Goal: Task Accomplishment & Management: Manage account settings

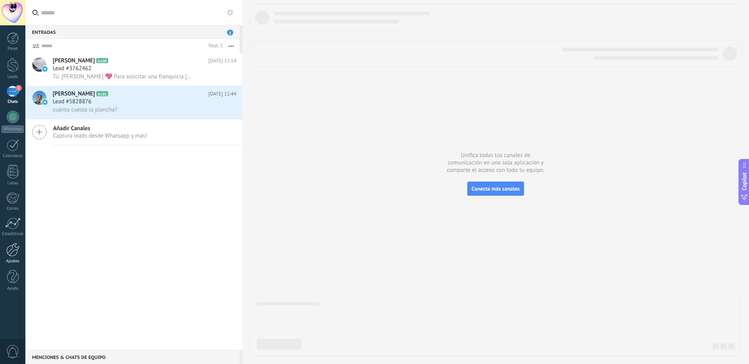
click at [21, 254] on link "Ajustes" at bounding box center [12, 253] width 25 height 21
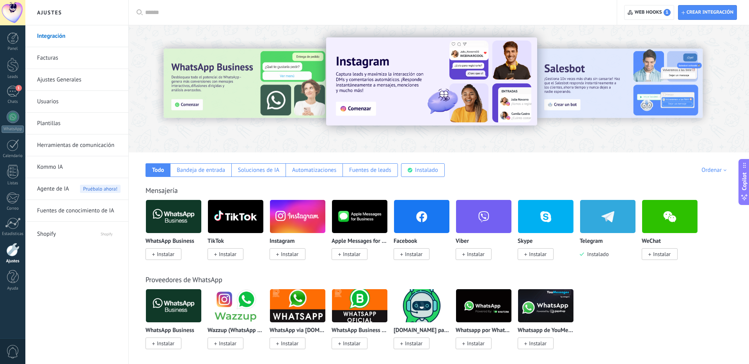
click at [69, 103] on link "Usuarios" at bounding box center [78, 102] width 83 height 22
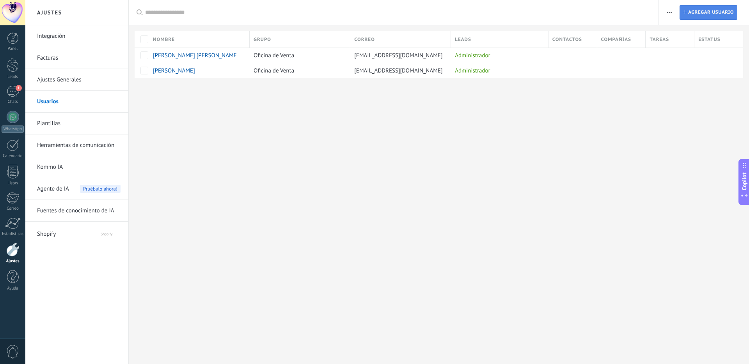
click at [699, 14] on span "Agregar usuario" at bounding box center [711, 12] width 46 height 14
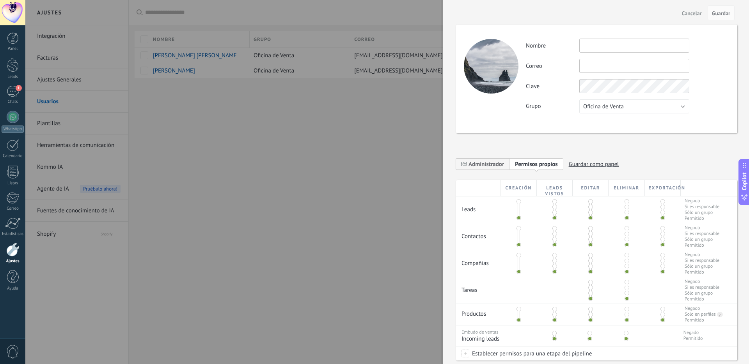
click at [689, 12] on span "Cancelar" at bounding box center [692, 13] width 20 height 5
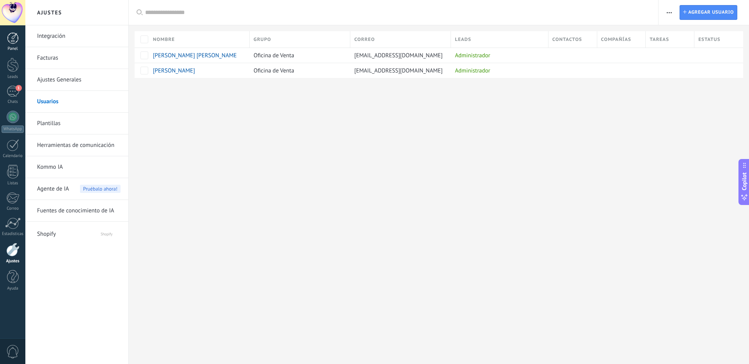
click at [12, 35] on div at bounding box center [13, 38] width 12 height 12
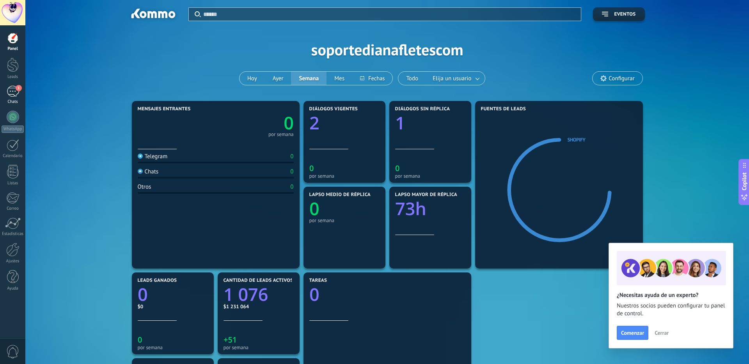
click at [14, 99] on link "1 Chats" at bounding box center [12, 95] width 25 height 19
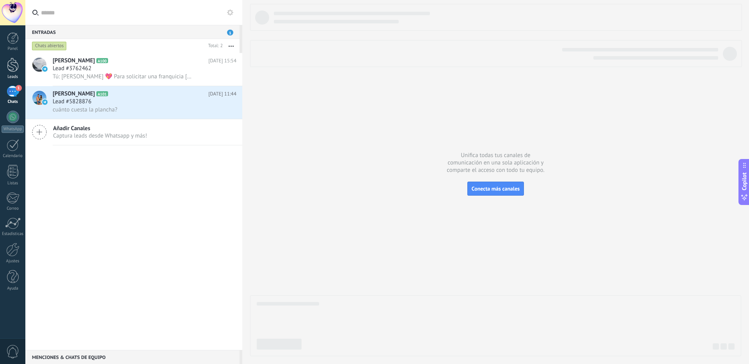
click at [10, 68] on div at bounding box center [13, 65] width 12 height 14
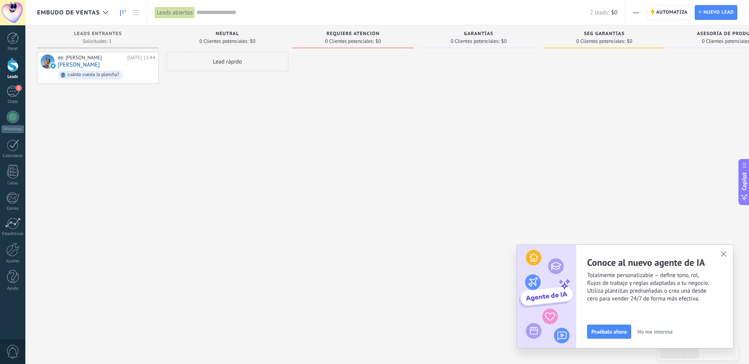
click at [16, 17] on div at bounding box center [12, 12] width 25 height 25
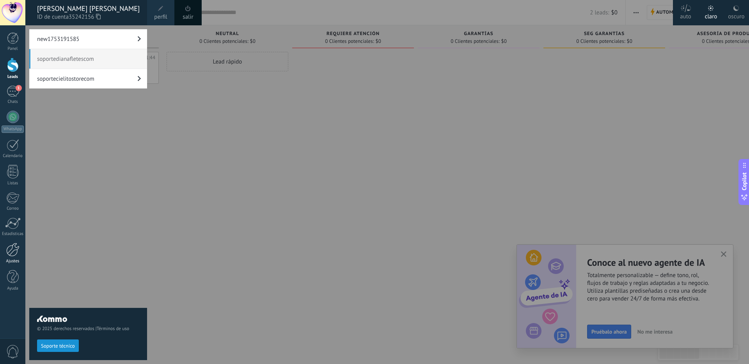
click at [10, 259] on div "Ajustes" at bounding box center [13, 261] width 23 height 5
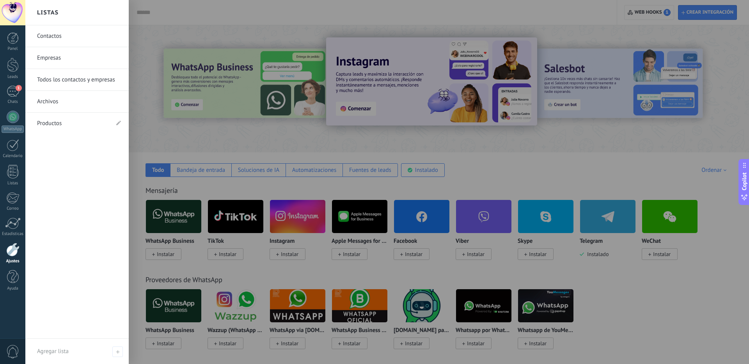
click at [16, 15] on div at bounding box center [12, 12] width 25 height 25
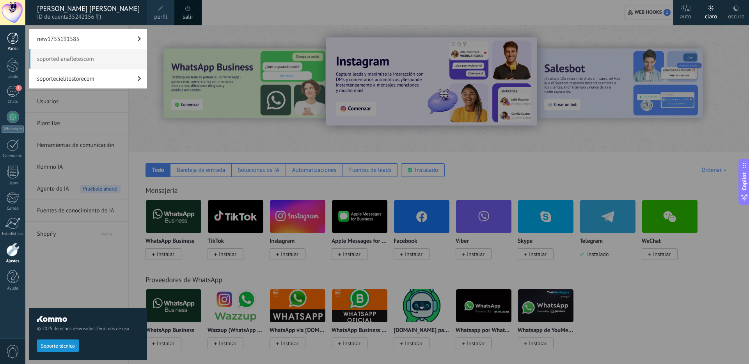
click at [12, 40] on div at bounding box center [13, 38] width 12 height 12
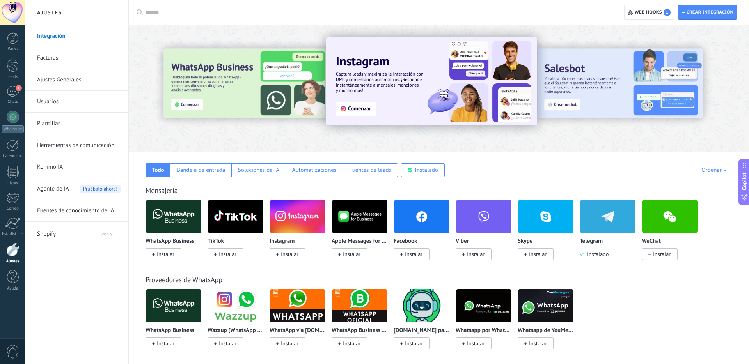
click at [15, 343] on div "0" at bounding box center [12, 351] width 25 height 26
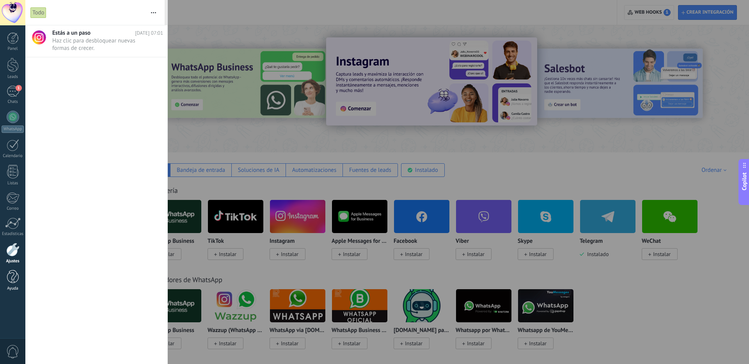
click at [15, 281] on div at bounding box center [13, 277] width 12 height 14
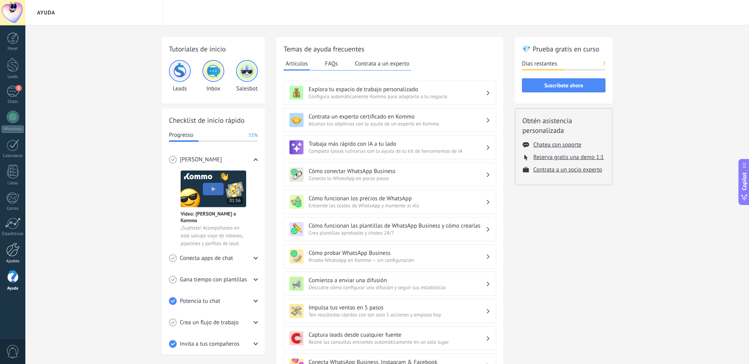
click at [18, 251] on div at bounding box center [12, 250] width 13 height 14
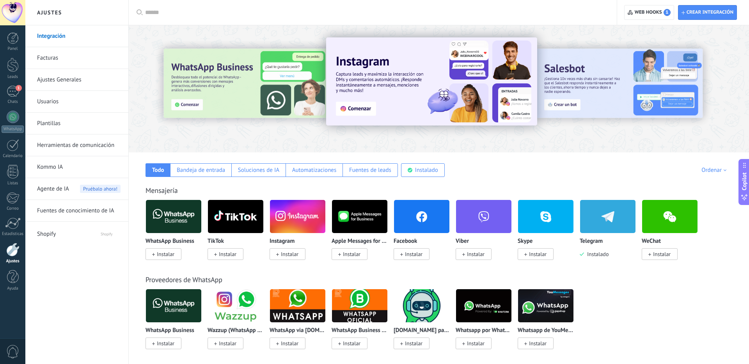
click at [13, 15] on div at bounding box center [12, 12] width 25 height 25
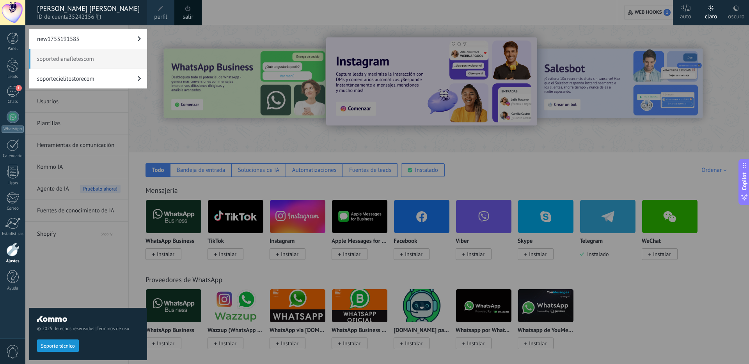
click at [192, 16] on link "salir" at bounding box center [187, 17] width 11 height 9
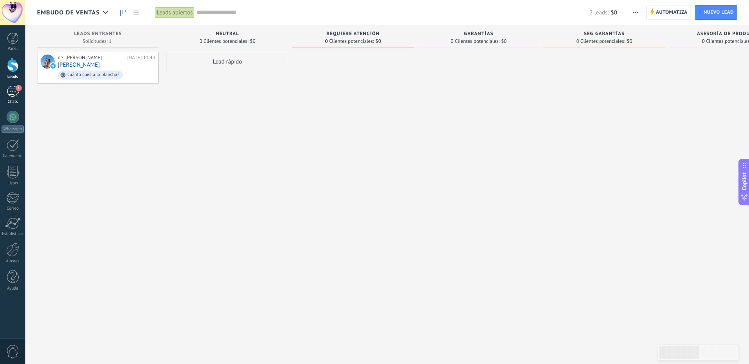
click at [12, 92] on div "1" at bounding box center [13, 91] width 12 height 11
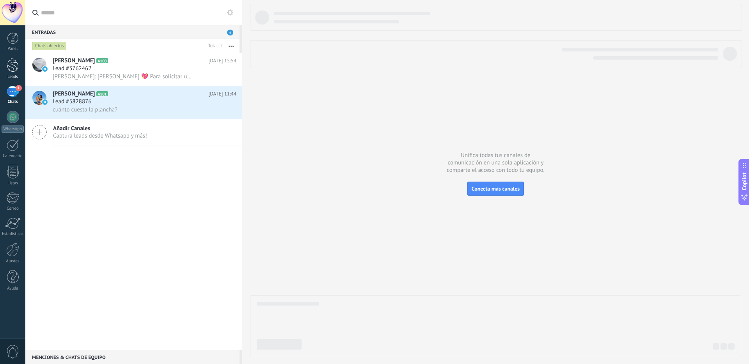
click at [17, 66] on div at bounding box center [13, 65] width 12 height 14
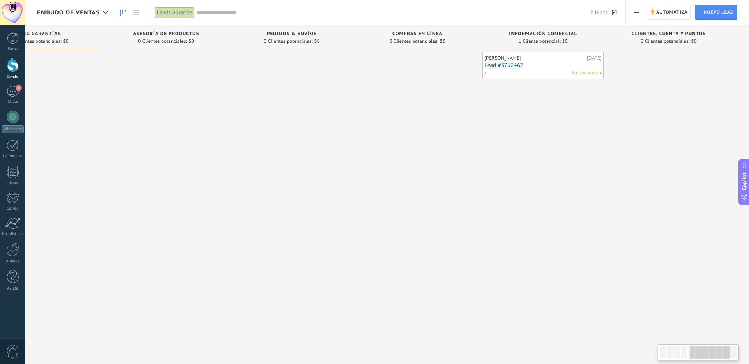
scroll to position [0, 564]
click at [533, 59] on div "[PERSON_NAME]" at bounding box center [534, 58] width 101 height 6
click at [517, 66] on link "Lead #3762462" at bounding box center [542, 65] width 117 height 7
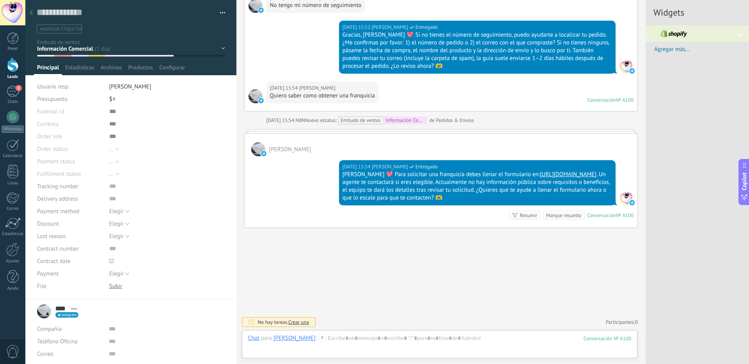
scroll to position [3398, 0]
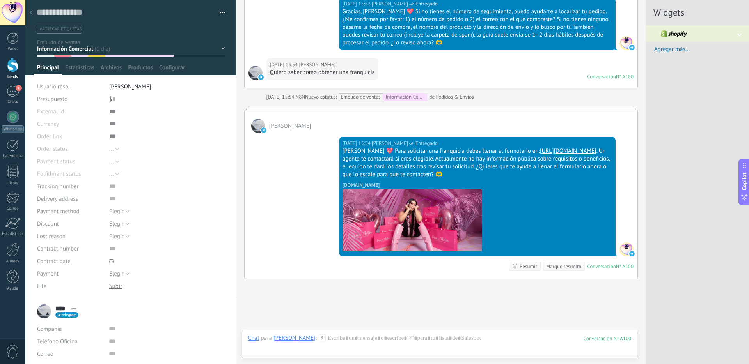
click at [30, 13] on icon at bounding box center [31, 12] width 3 height 5
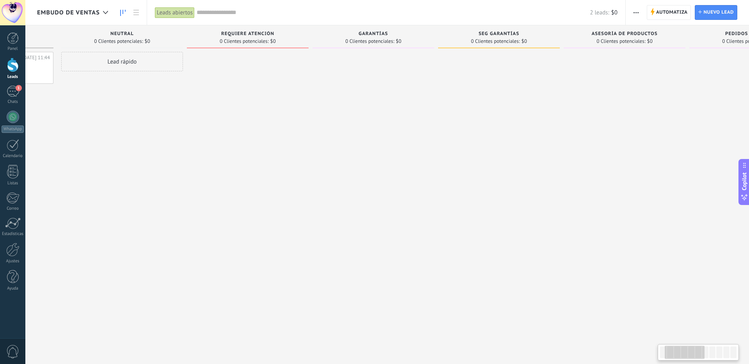
scroll to position [0, 82]
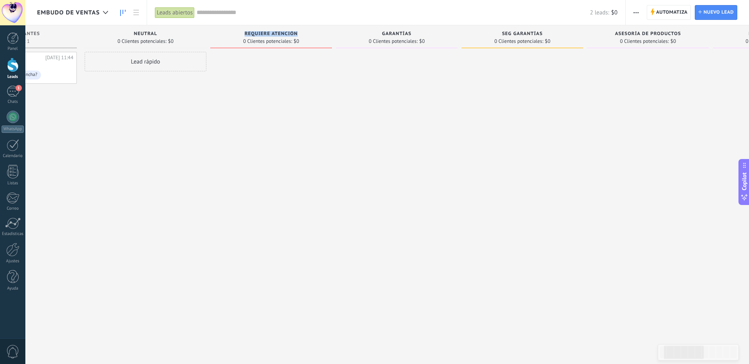
drag, startPoint x: 245, startPoint y: 33, endPoint x: 310, endPoint y: 36, distance: 64.8
click at [310, 36] on div "Requiere Atención" at bounding box center [271, 34] width 114 height 7
click at [251, 34] on span "Requiere Atención" at bounding box center [270, 33] width 53 height 5
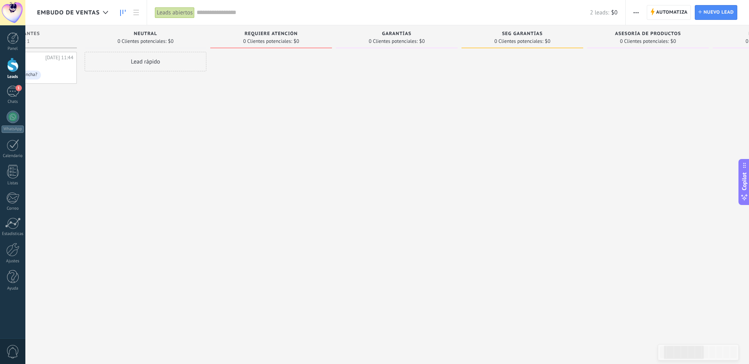
click at [363, 13] on input "text" at bounding box center [393, 13] width 393 height 8
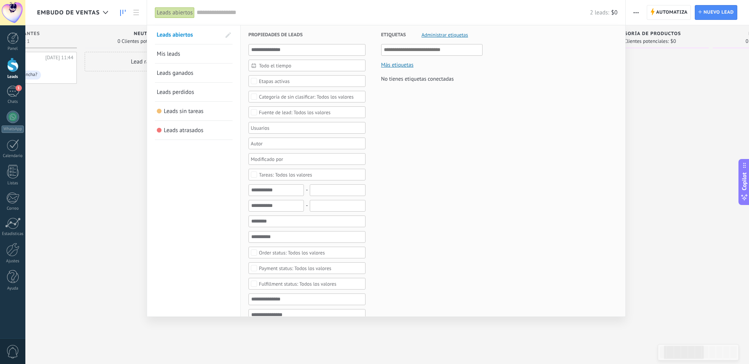
click at [648, 155] on div at bounding box center [374, 182] width 749 height 364
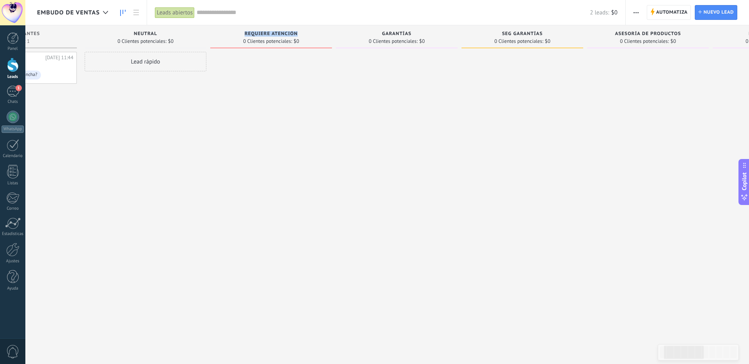
drag, startPoint x: 248, startPoint y: 33, endPoint x: 297, endPoint y: 34, distance: 49.5
click at [297, 34] on div "Requiere Atención" at bounding box center [271, 34] width 114 height 7
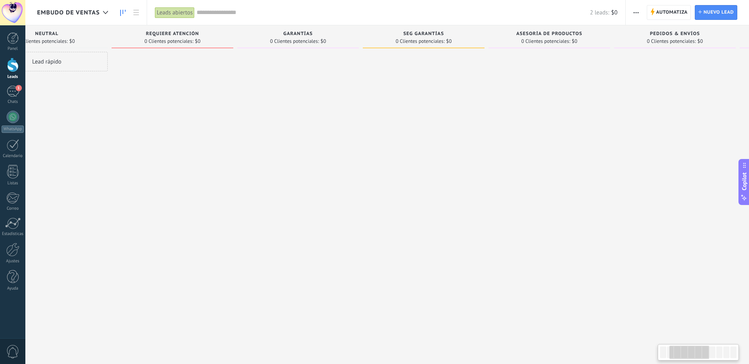
scroll to position [0, 186]
drag, startPoint x: 444, startPoint y: 34, endPoint x: 438, endPoint y: 33, distance: 5.5
click at [438, 33] on div "SEG GARANTÍAS" at bounding box center [418, 34] width 114 height 7
drag, startPoint x: 399, startPoint y: 33, endPoint x: 438, endPoint y: 32, distance: 39.0
click at [438, 32] on span "SEG GARANTÍAS" at bounding box center [418, 33] width 41 height 5
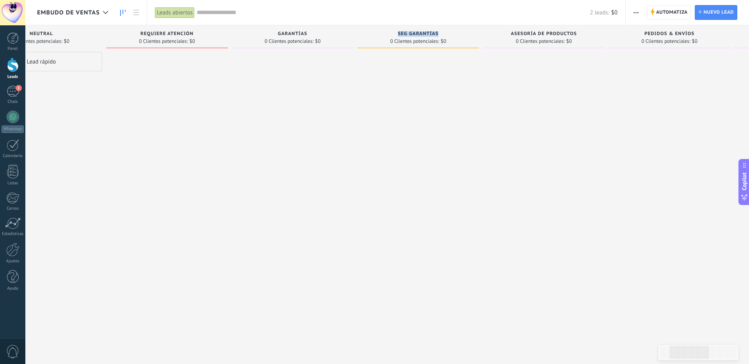
click at [413, 8] on div "2 leads: $0" at bounding box center [407, 12] width 421 height 25
click at [402, 11] on input "text" at bounding box center [393, 13] width 393 height 8
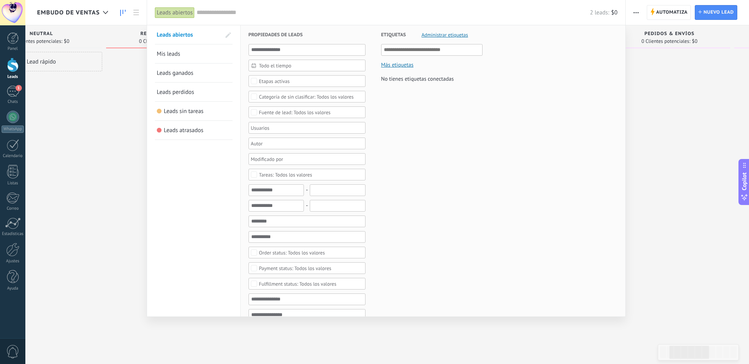
click at [93, 166] on div at bounding box center [374, 182] width 749 height 364
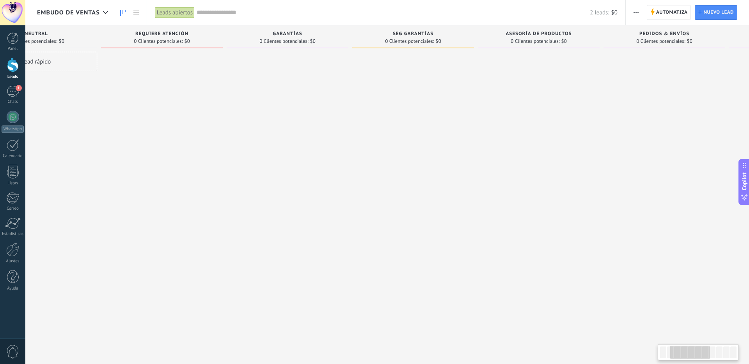
scroll to position [0, 191]
drag, startPoint x: 393, startPoint y: 34, endPoint x: 438, endPoint y: 33, distance: 44.8
click at [438, 33] on div "SEG GARANTÍAS" at bounding box center [413, 34] width 114 height 7
click at [401, 35] on span "SEG GARANTÍAS" at bounding box center [413, 33] width 41 height 5
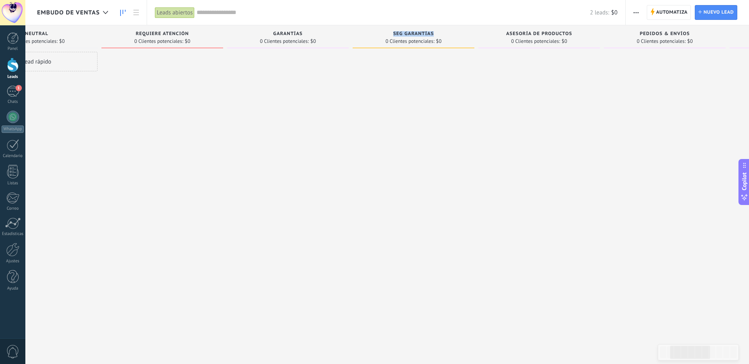
click at [401, 35] on span "SEG GARANTÍAS" at bounding box center [413, 33] width 41 height 5
click at [582, 189] on div at bounding box center [539, 183] width 122 height 262
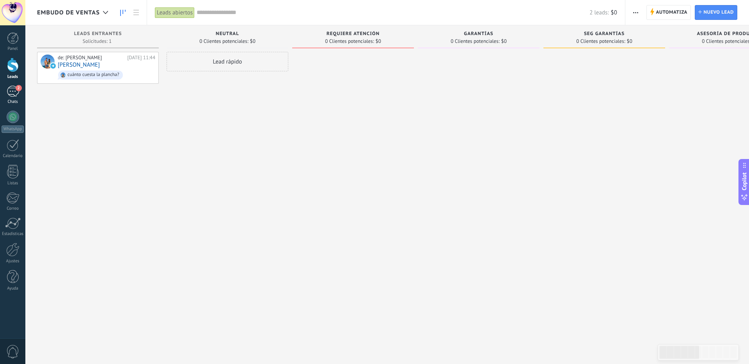
click at [12, 87] on div "2" at bounding box center [13, 91] width 12 height 11
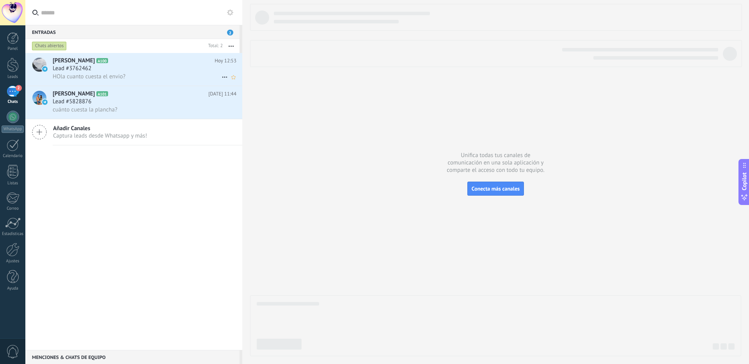
click at [160, 71] on div "Lead #3762462" at bounding box center [145, 69] width 184 height 8
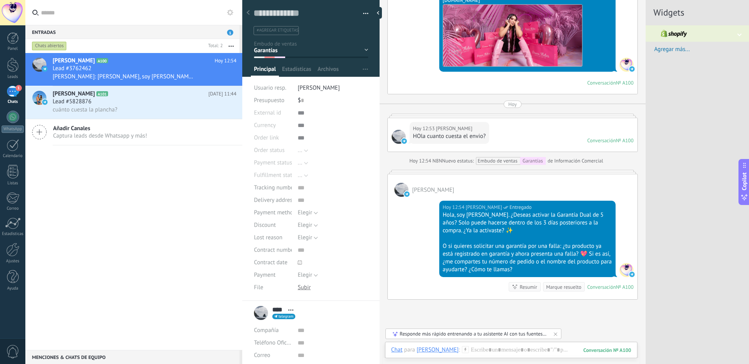
scroll to position [2772, 0]
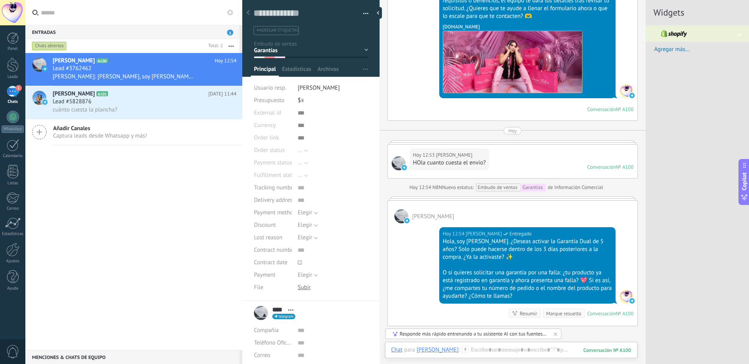
click at [528, 178] on div "Hoy 12:53 Fred HOla cuanto cuesta el envio? Conversación № A100 Conversación № …" at bounding box center [513, 162] width 250 height 34
click at [399, 167] on div "Hoy 12:53 Fred HOla cuanto cuesta el envio? Conversación № A100 Conversación № …" at bounding box center [513, 162] width 250 height 34
click at [404, 144] on div at bounding box center [512, 142] width 250 height 4
click at [556, 333] on icon at bounding box center [555, 334] width 6 height 6
click at [251, 12] on div at bounding box center [248, 12] width 11 height 15
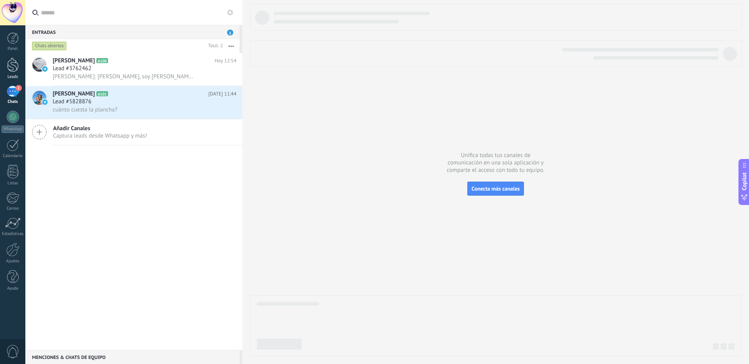
click at [9, 64] on div at bounding box center [13, 65] width 12 height 14
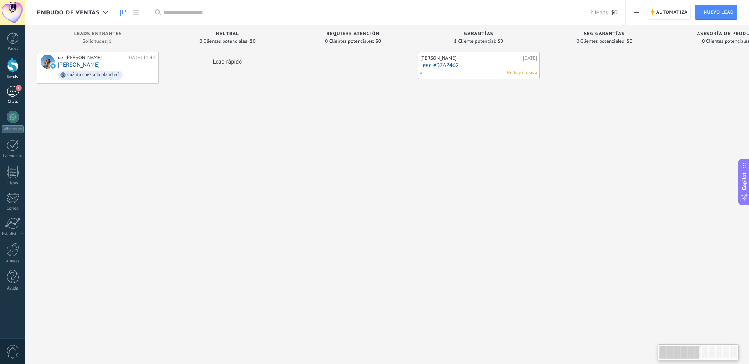
click at [12, 99] on link "1 Chats" at bounding box center [12, 95] width 25 height 19
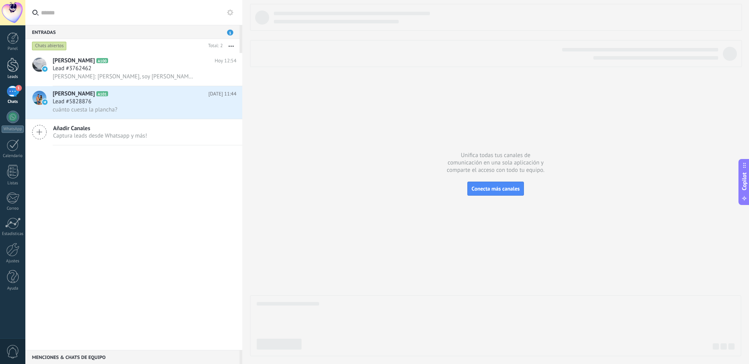
click at [20, 66] on link "Leads" at bounding box center [12, 69] width 25 height 22
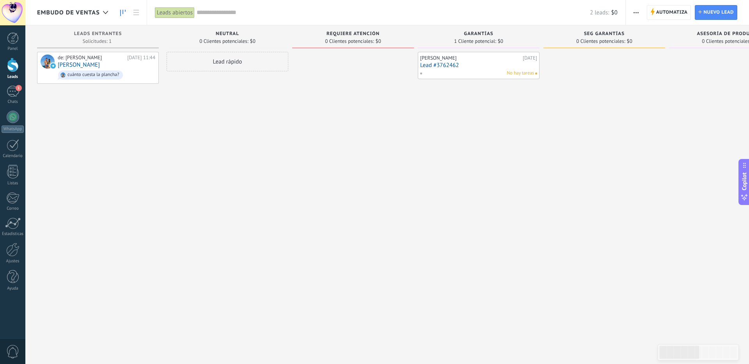
click at [478, 60] on div "[PERSON_NAME]" at bounding box center [470, 58] width 101 height 6
click at [15, 39] on div at bounding box center [13, 38] width 12 height 12
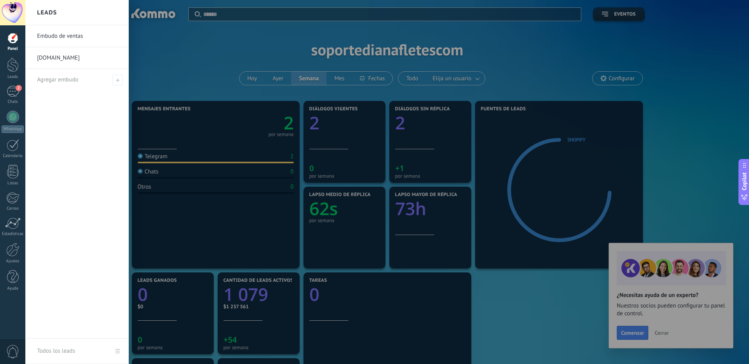
click at [10, 81] on div "Panel Leads 2 Chats WhatsApp Clientes" at bounding box center [12, 165] width 25 height 267
click at [7, 93] on div "2" at bounding box center [13, 91] width 12 height 11
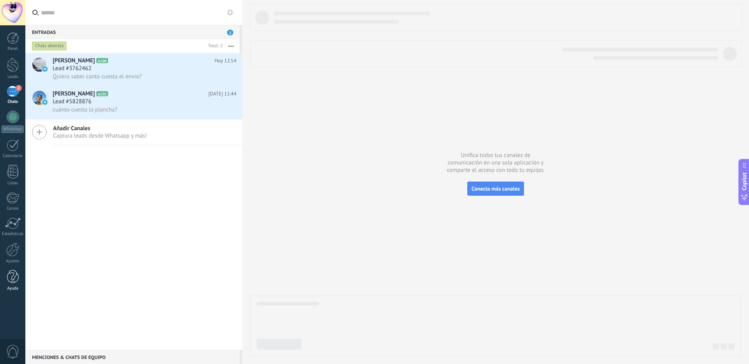
click at [12, 279] on div at bounding box center [13, 277] width 12 height 14
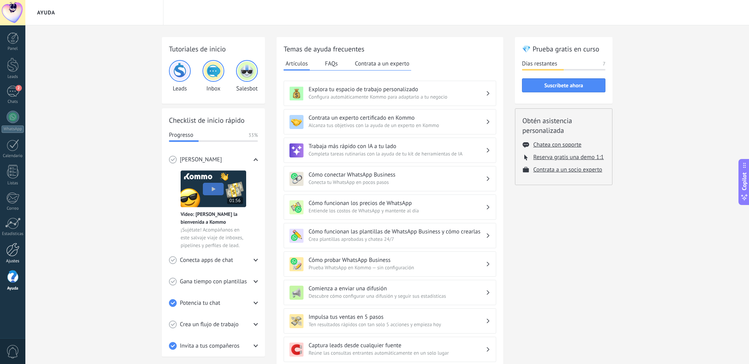
click at [11, 254] on div at bounding box center [12, 250] width 13 height 14
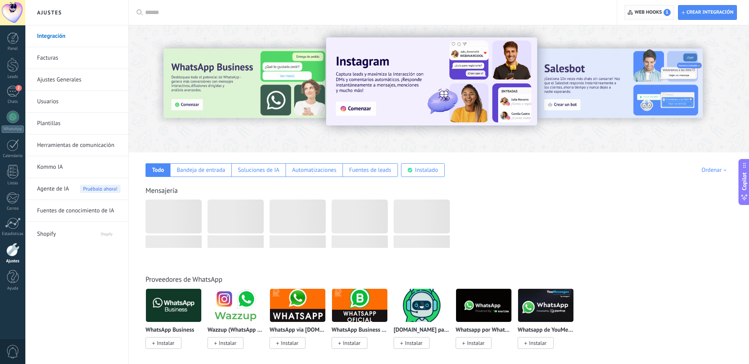
click at [640, 11] on span "Web hooks 1" at bounding box center [652, 12] width 36 height 7
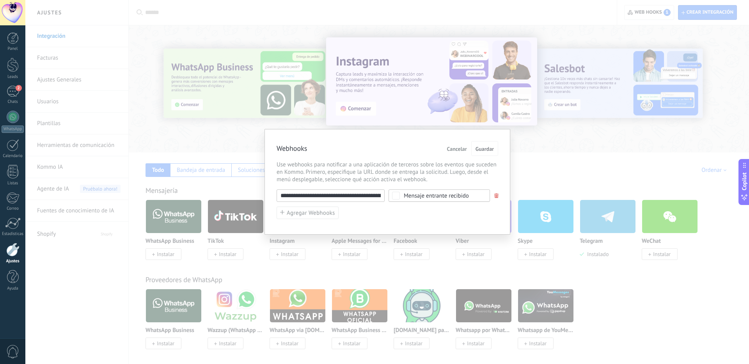
click at [335, 198] on input "**********" at bounding box center [330, 195] width 108 height 12
drag, startPoint x: 322, startPoint y: 196, endPoint x: 247, endPoint y: 108, distance: 116.1
click at [384, 193] on input "**********" at bounding box center [330, 195] width 108 height 12
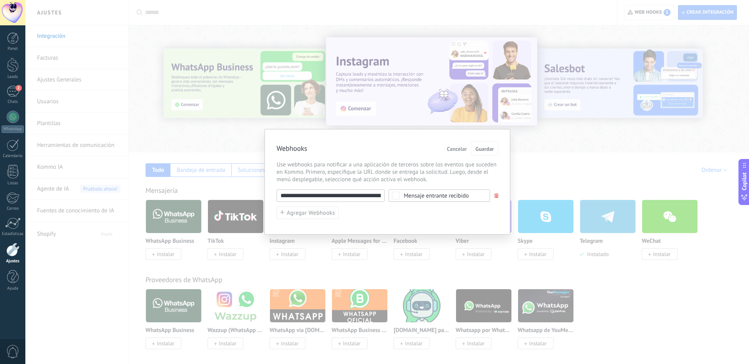
click at [214, 99] on div "**********" at bounding box center [386, 182] width 723 height 364
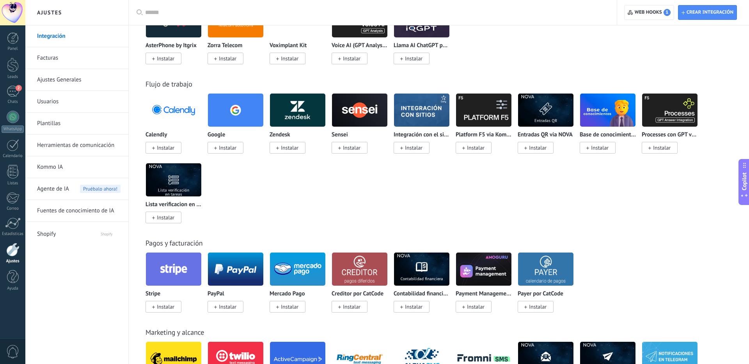
scroll to position [783, 0]
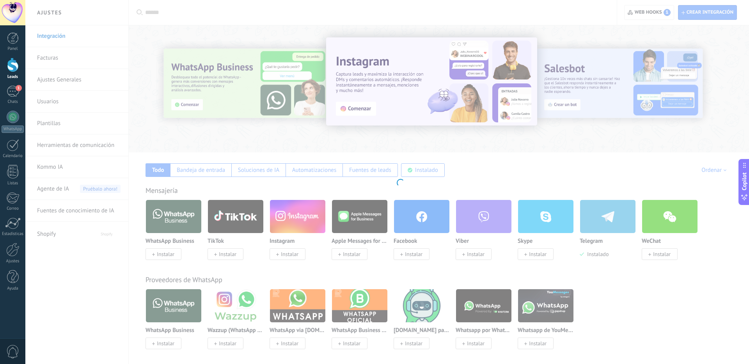
scroll to position [2, 0]
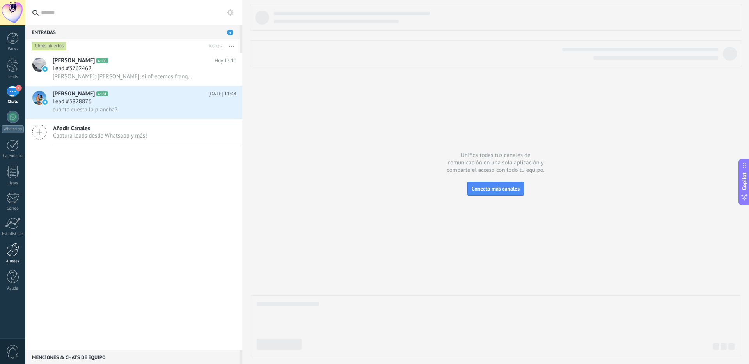
click at [11, 253] on div at bounding box center [12, 250] width 13 height 14
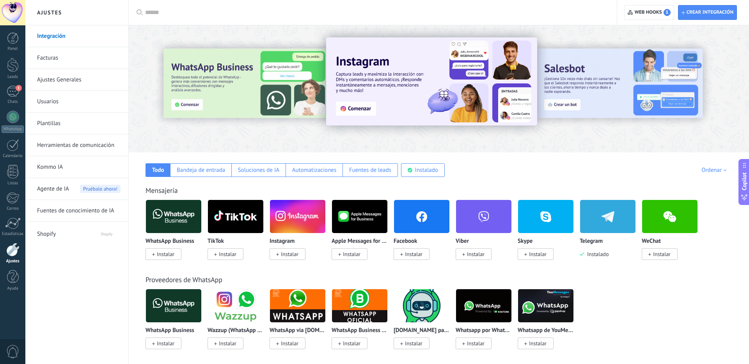
click at [16, 17] on div at bounding box center [12, 12] width 25 height 25
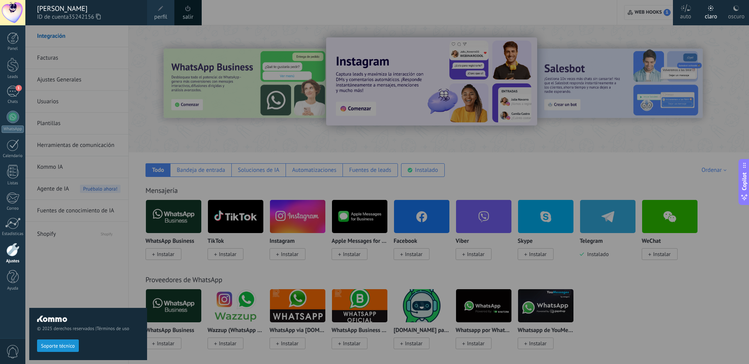
click at [191, 18] on link "salir" at bounding box center [187, 17] width 11 height 9
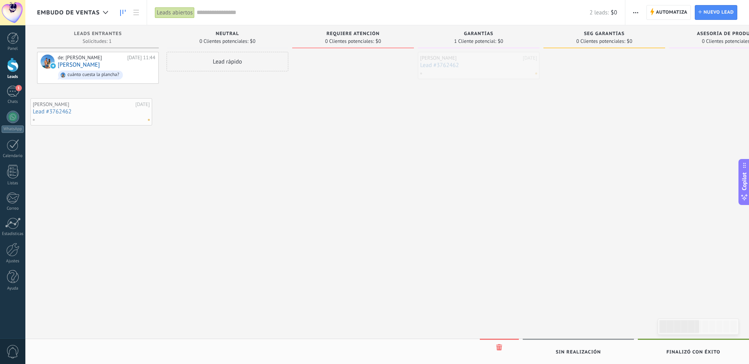
drag, startPoint x: 475, startPoint y: 71, endPoint x: 90, endPoint y: 116, distance: 387.9
drag, startPoint x: 476, startPoint y: 58, endPoint x: 246, endPoint y: 96, distance: 233.1
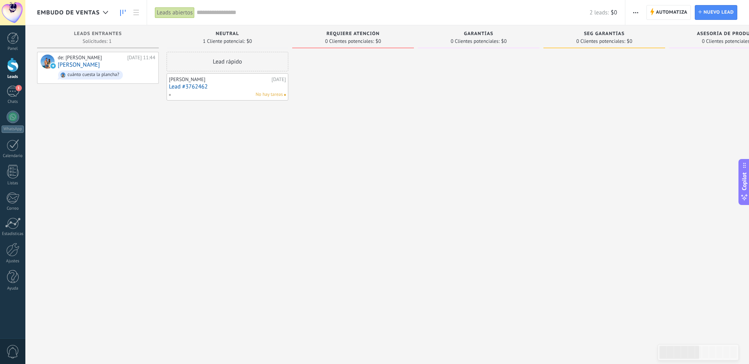
click at [227, 79] on div "[PERSON_NAME]" at bounding box center [219, 79] width 101 height 6
click at [230, 85] on link "Lead #3762462" at bounding box center [227, 86] width 117 height 7
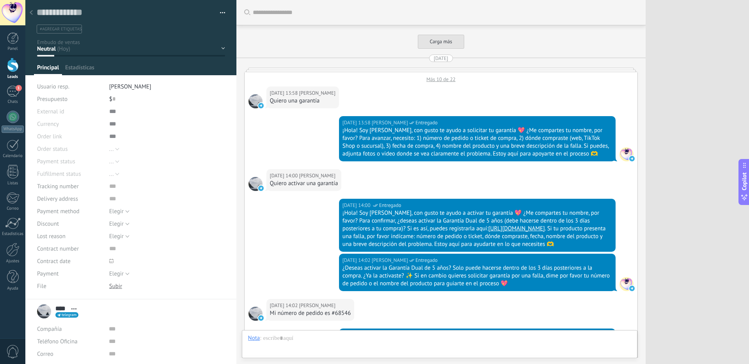
scroll to position [3845, 0]
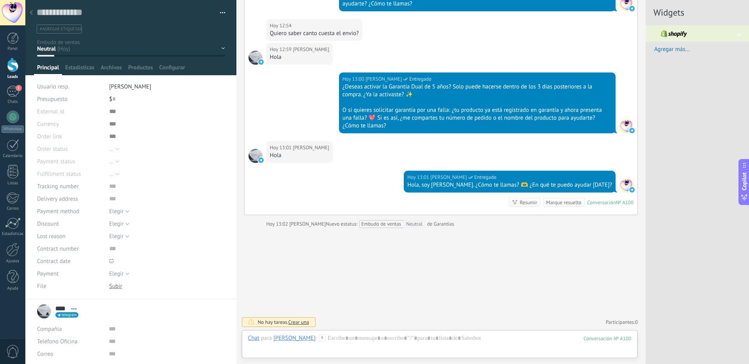
click at [32, 14] on use at bounding box center [31, 12] width 3 height 5
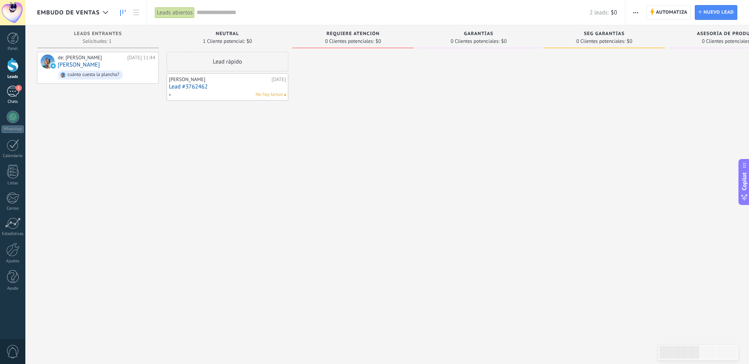
click at [16, 90] on div "1" at bounding box center [13, 91] width 12 height 11
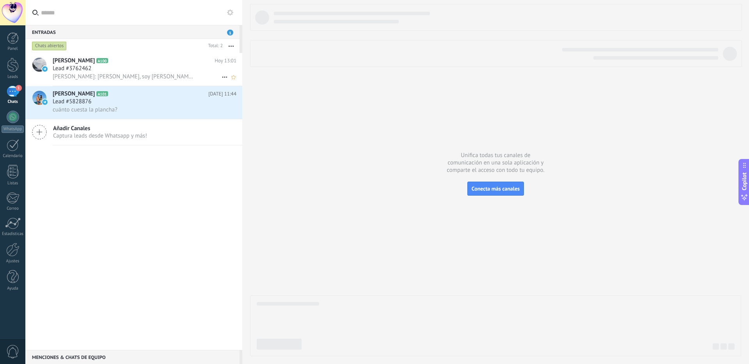
click at [127, 71] on div "Lead #3762462" at bounding box center [145, 69] width 184 height 8
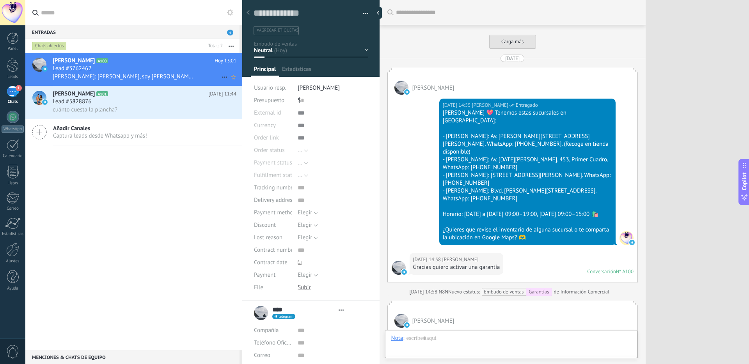
scroll to position [2726, 0]
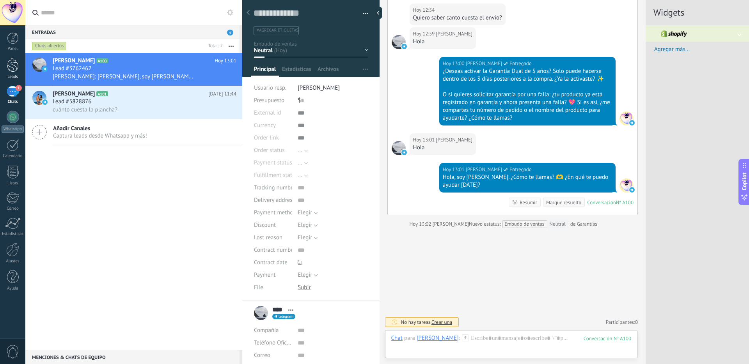
click at [11, 70] on div at bounding box center [13, 65] width 12 height 14
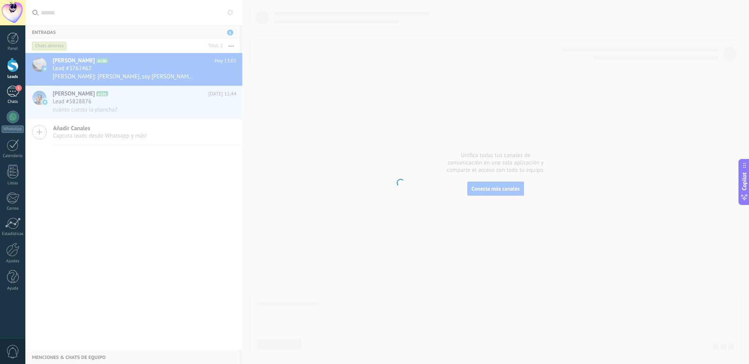
click at [12, 91] on div "1" at bounding box center [13, 91] width 12 height 11
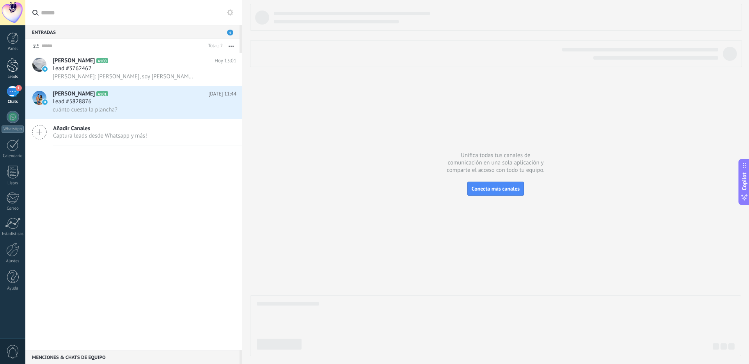
click at [11, 65] on div at bounding box center [13, 65] width 12 height 14
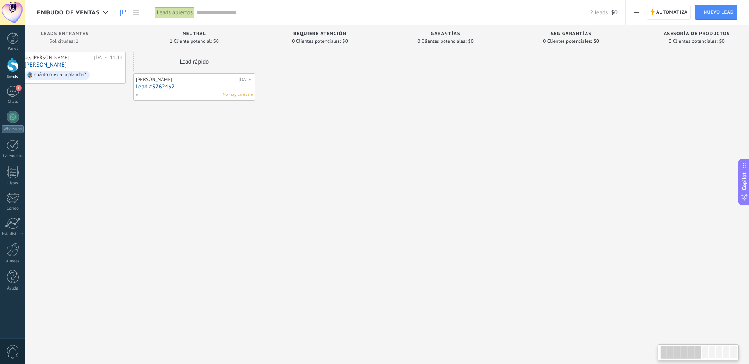
scroll to position [0, 39]
click at [195, 90] on div "Fred 22.09.2025 Lead #3762462 No hay tareas" at bounding box center [188, 87] width 117 height 23
click at [149, 86] on link "Lead #3762462" at bounding box center [188, 86] width 117 height 7
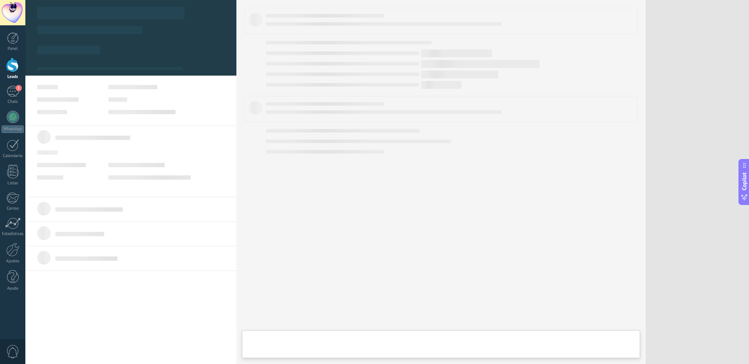
type textarea "**********"
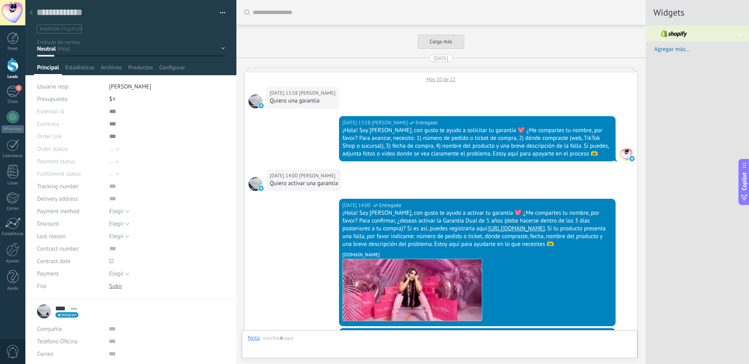
scroll to position [3845, 0]
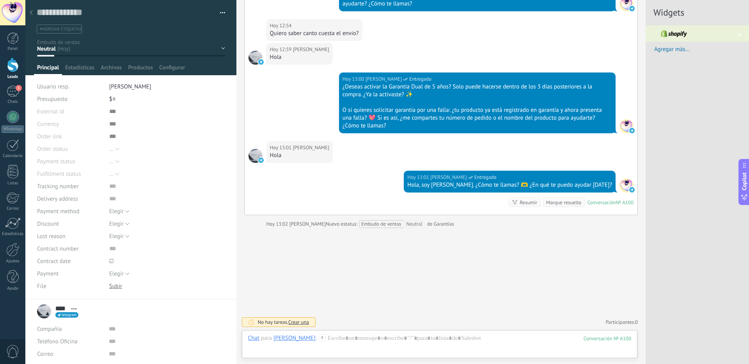
click at [274, 155] on div "Hola" at bounding box center [299, 156] width 59 height 8
drag, startPoint x: 467, startPoint y: 186, endPoint x: 612, endPoint y: 185, distance: 144.6
click at [609, 185] on div "Hoy 13:01 Alfredo Gilberto Jasso Guerrero Entregado Hola, soy Sofía. ¿Cómo te l…" at bounding box center [510, 182] width 212 height 22
click at [33, 11] on div at bounding box center [31, 12] width 11 height 15
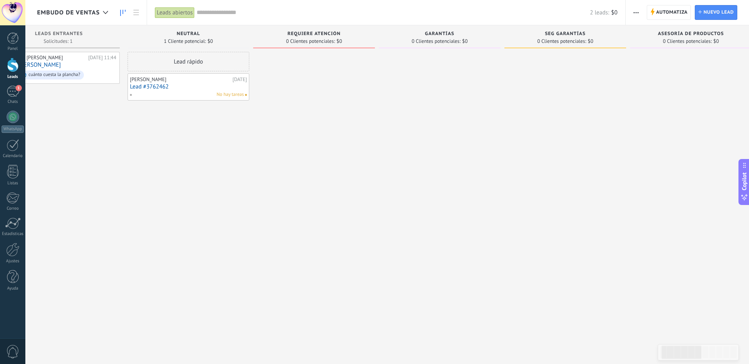
click at [351, 145] on div at bounding box center [314, 183] width 122 height 262
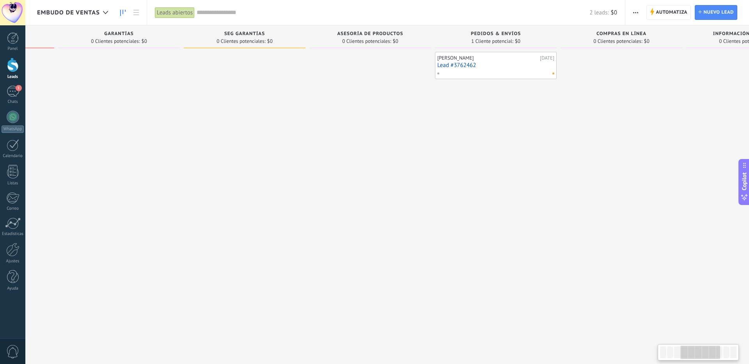
scroll to position [0, 382]
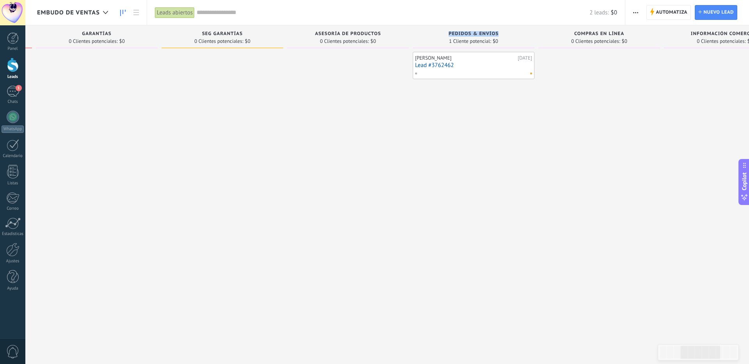
drag, startPoint x: 449, startPoint y: 33, endPoint x: 499, endPoint y: 33, distance: 50.3
click at [499, 33] on div "Pedidos & Envíos" at bounding box center [473, 34] width 114 height 7
click at [490, 138] on div "Fred 22.09.2025 Lead #3762462" at bounding box center [474, 183] width 122 height 262
click at [454, 32] on span "Pedidos & Envíos" at bounding box center [473, 33] width 50 height 5
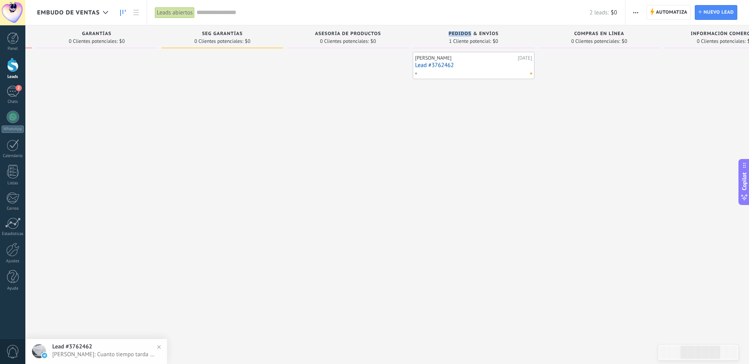
click at [470, 35] on span "Pedidos & Envíos" at bounding box center [473, 33] width 50 height 5
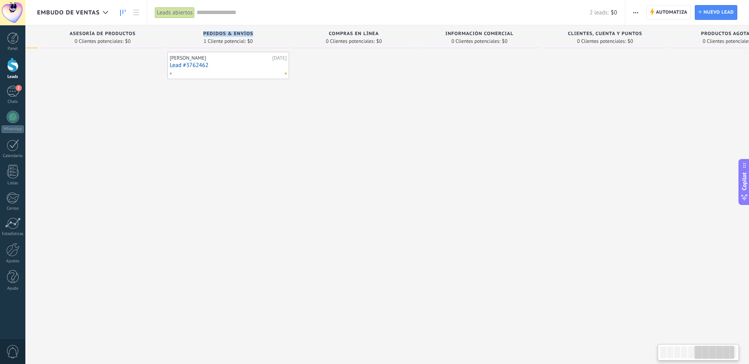
scroll to position [0, 630]
click at [587, 32] on span "Clientes, Cuenta y puntos" at bounding box center [601, 33] width 74 height 5
click at [588, 32] on span "Clientes, Cuenta y puntos" at bounding box center [601, 33] width 74 height 5
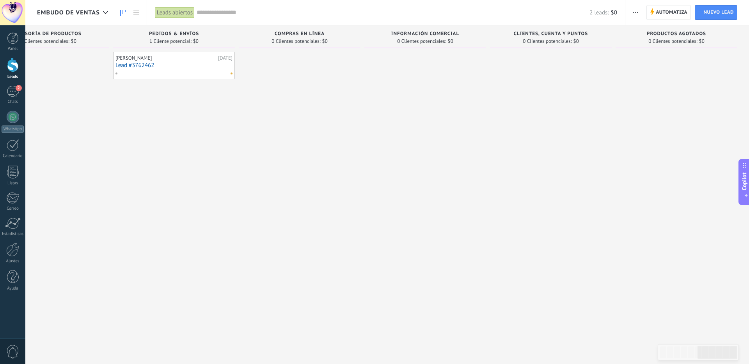
click at [666, 34] on span "Productos agotados" at bounding box center [675, 33] width 59 height 5
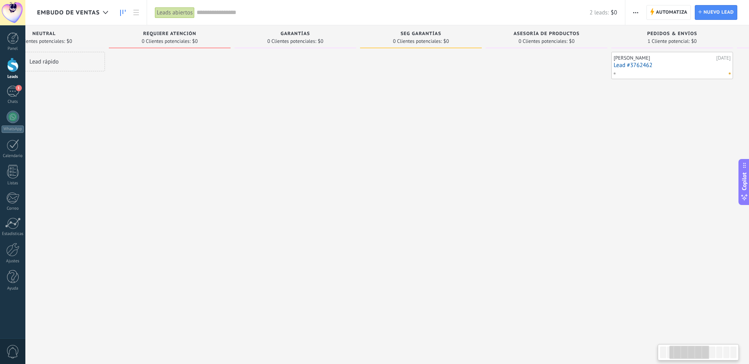
scroll to position [0, 182]
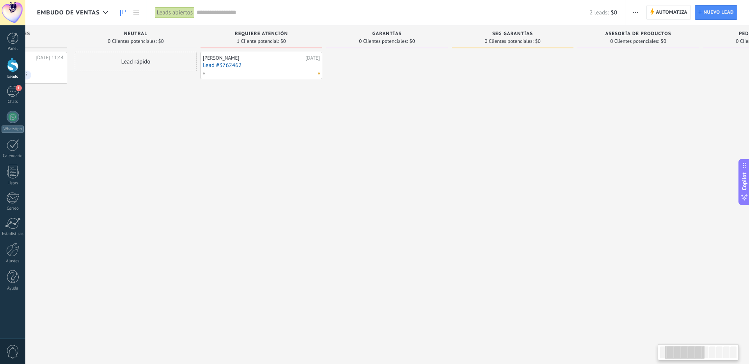
scroll to position [0, 95]
drag, startPoint x: 225, startPoint y: 32, endPoint x: 229, endPoint y: 33, distance: 4.8
click at [229, 33] on div "Requiere Atención" at bounding box center [258, 34] width 114 height 7
click at [262, 65] on link "Lead #3762462" at bounding box center [257, 65] width 117 height 7
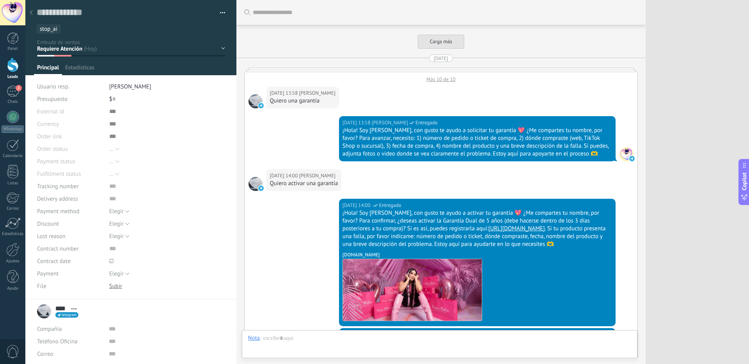
scroll to position [4336, 0]
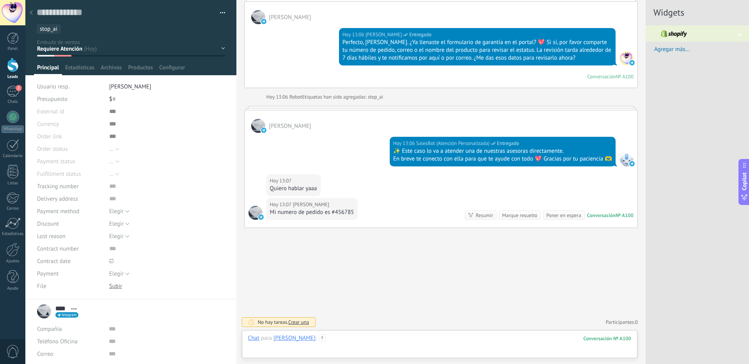
click at [358, 345] on div at bounding box center [439, 346] width 383 height 23
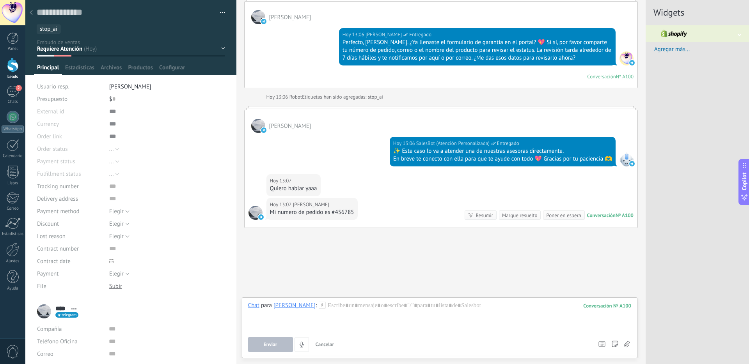
click at [32, 12] on icon at bounding box center [31, 12] width 3 height 5
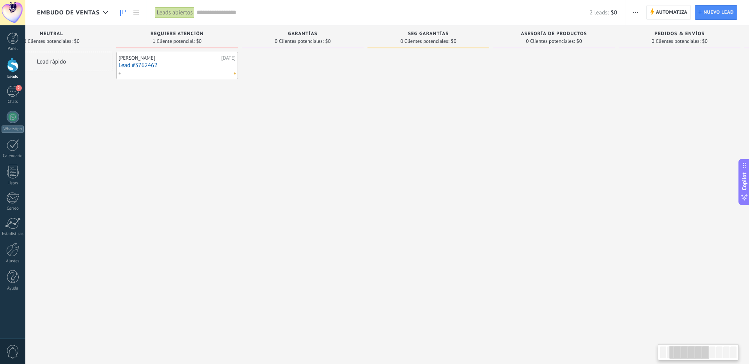
scroll to position [0, 177]
click at [154, 34] on span "Requiere Atención" at bounding box center [176, 33] width 53 height 5
click at [431, 34] on span "SEG GARANTÍAS" at bounding box center [427, 33] width 41 height 5
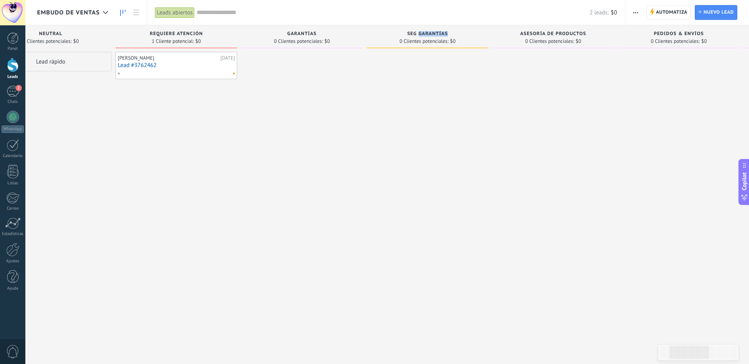
click at [431, 34] on span "SEG GARANTÍAS" at bounding box center [427, 33] width 41 height 5
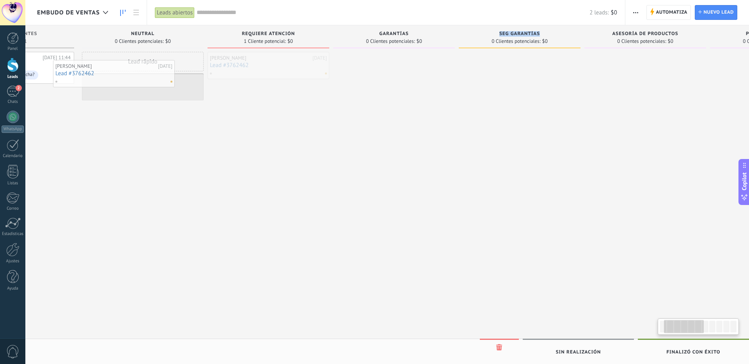
scroll to position [0, 77]
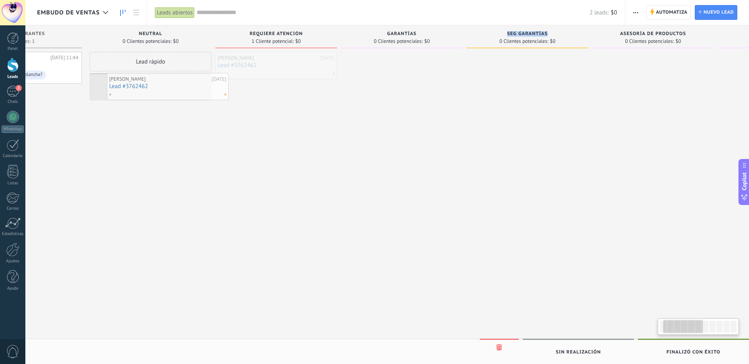
drag, startPoint x: 176, startPoint y: 64, endPoint x: 167, endPoint y: 85, distance: 22.7
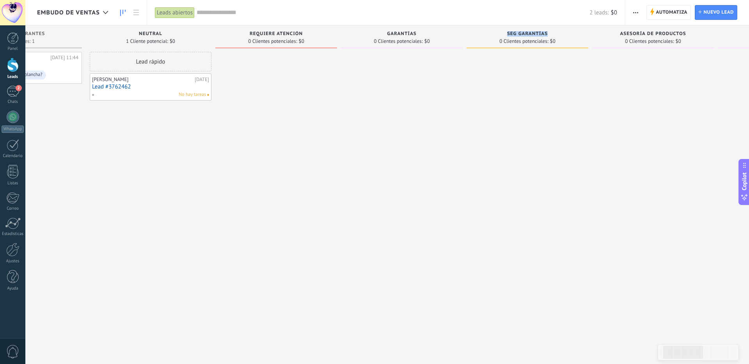
click at [505, 163] on div at bounding box center [527, 183] width 122 height 262
click at [160, 80] on div "[PERSON_NAME]" at bounding box center [142, 79] width 101 height 6
click at [151, 94] on div "No hay tareas" at bounding box center [149, 94] width 114 height 7
click at [105, 87] on link "Lead #3762462" at bounding box center [150, 86] width 117 height 7
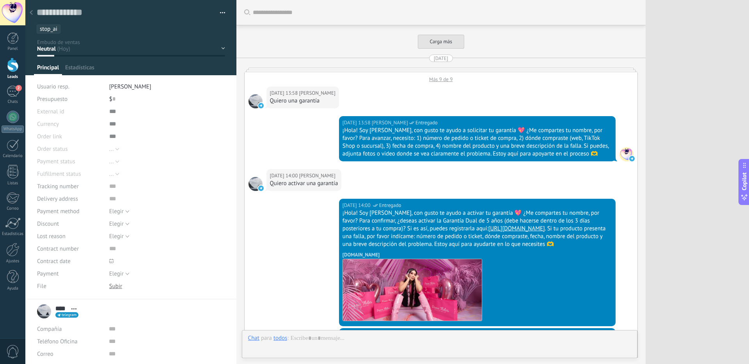
scroll to position [4348, 0]
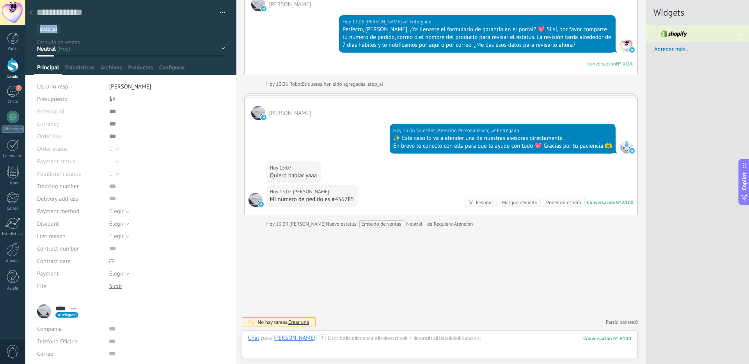
drag, startPoint x: 68, startPoint y: 32, endPoint x: 49, endPoint y: 31, distance: 19.1
click at [34, 28] on div "Guardar y crear Imprimir Administrar etiquetas Exportar a excel" at bounding box center [130, 17] width 211 height 34
click at [69, 32] on ul "stop_ai" at bounding box center [129, 29] width 187 height 11
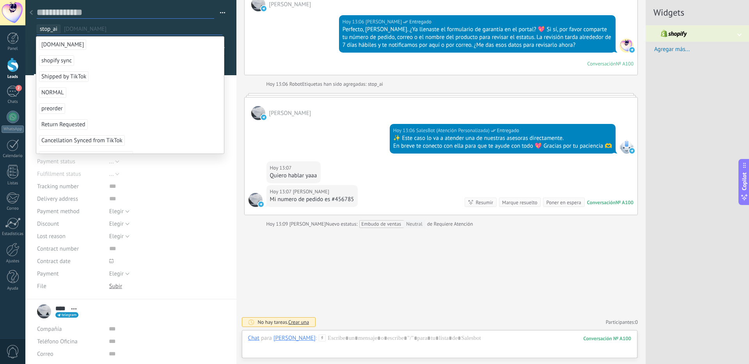
click at [132, 11] on textarea at bounding box center [125, 13] width 177 height 12
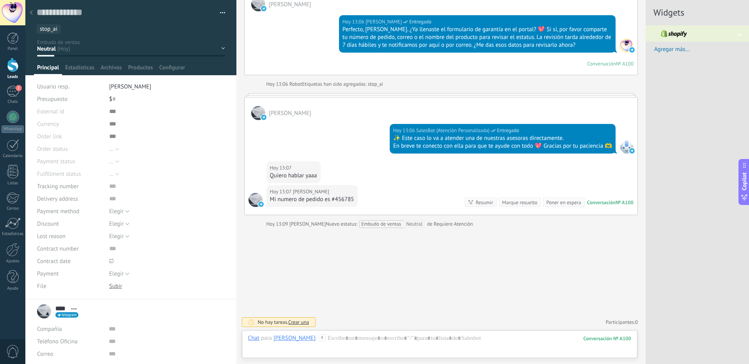
click at [66, 29] on ul "stop_ai" at bounding box center [129, 29] width 187 height 11
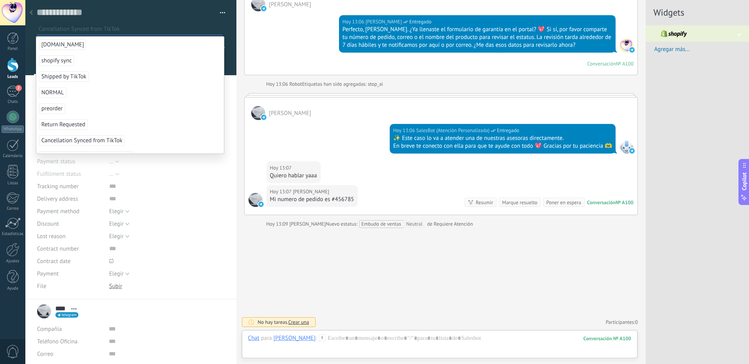
click at [210, 169] on div "... fulfilled unfulfilled partial restocked ..." at bounding box center [167, 174] width 116 height 12
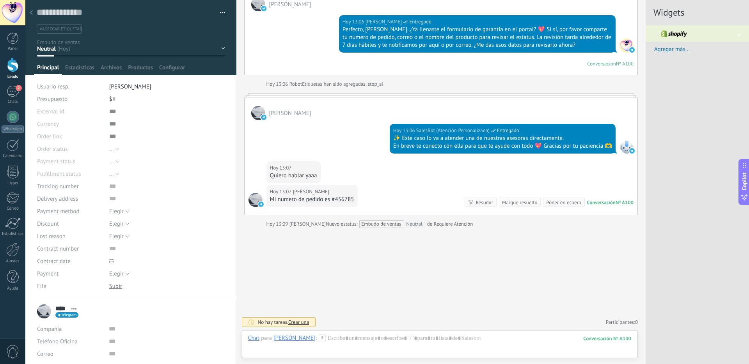
click at [33, 13] on div at bounding box center [31, 12] width 11 height 15
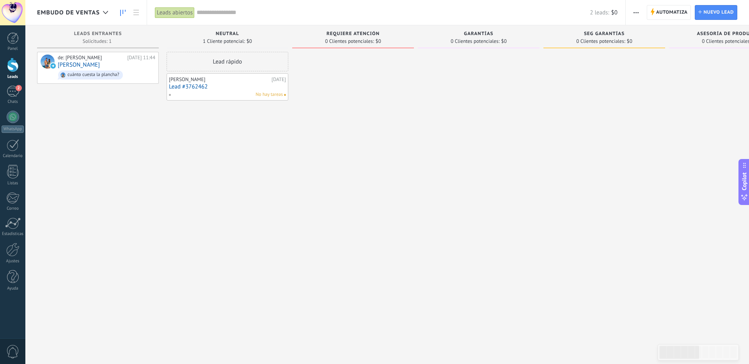
click at [213, 89] on link "Lead #3762462" at bounding box center [227, 86] width 117 height 7
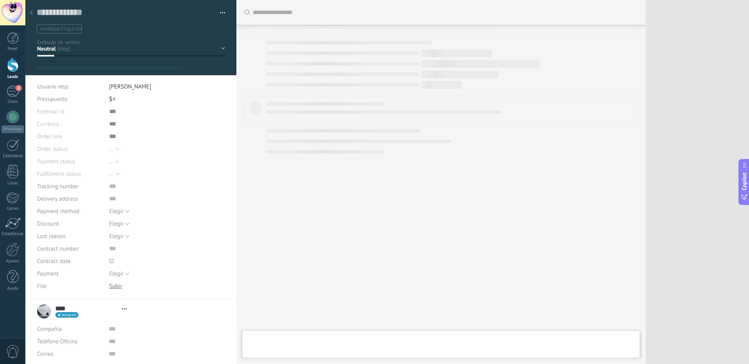
type textarea "**********"
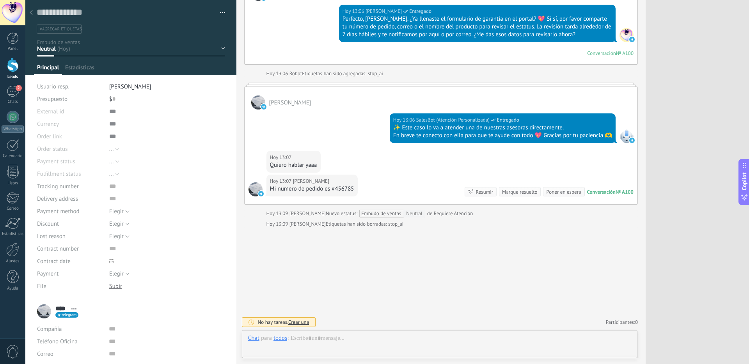
scroll to position [12, 0]
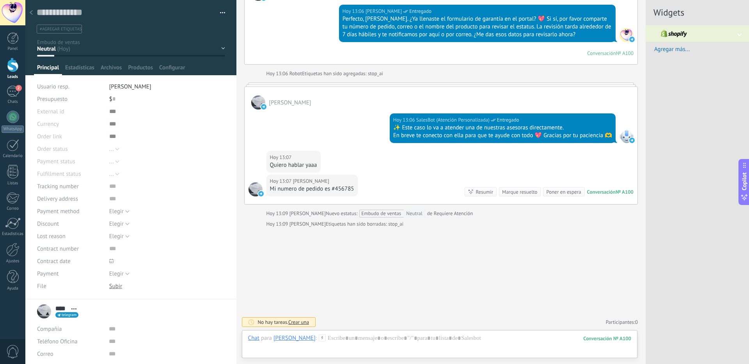
click at [34, 12] on div at bounding box center [31, 12] width 11 height 15
